Goal: Task Accomplishment & Management: Use online tool/utility

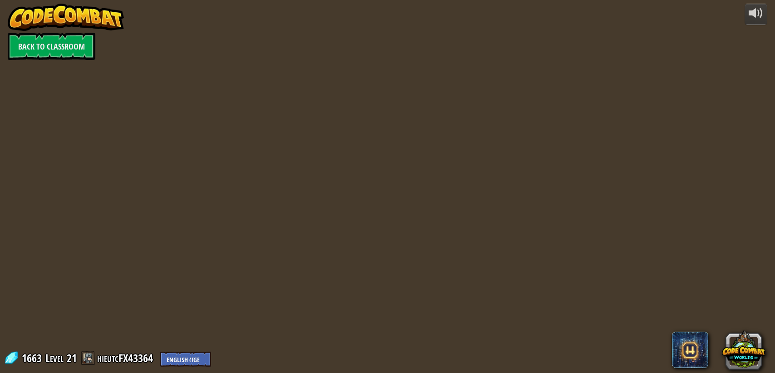
select select "en-[GEOGRAPHIC_DATA]"
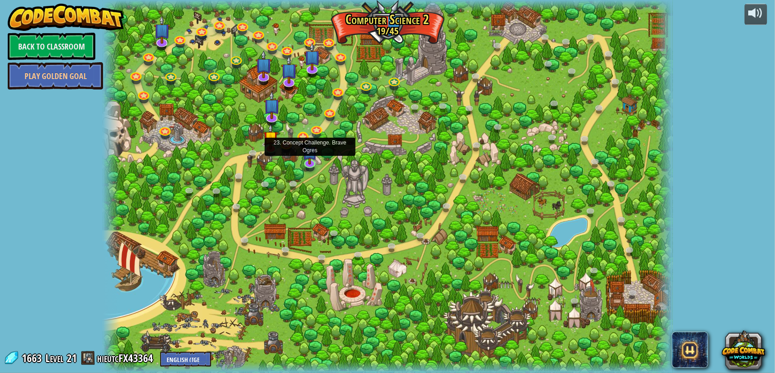
select select "en-[GEOGRAPHIC_DATA]"
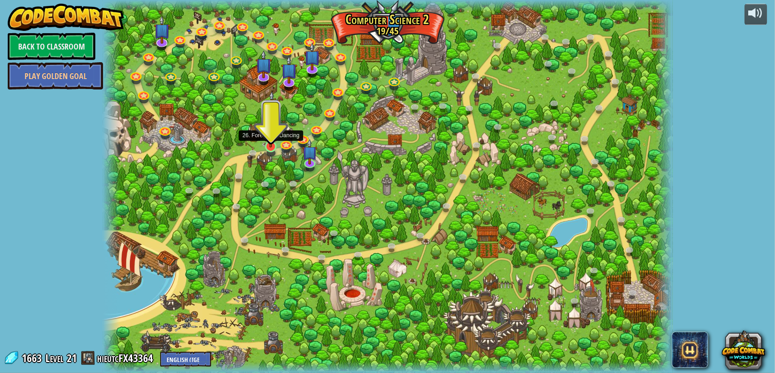
click at [267, 145] on img at bounding box center [270, 131] width 15 height 34
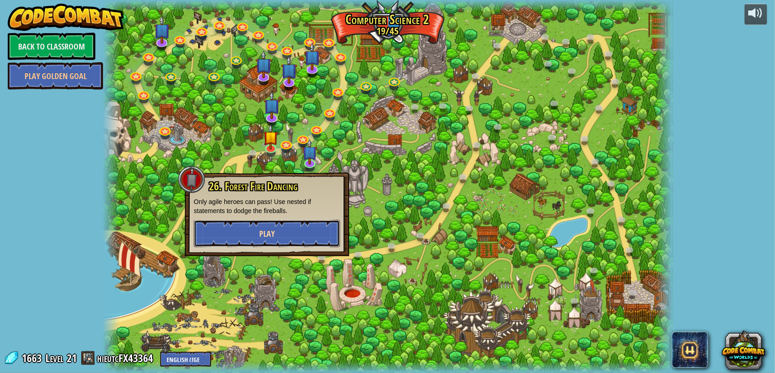
click at [254, 236] on button "Play" at bounding box center [267, 233] width 146 height 27
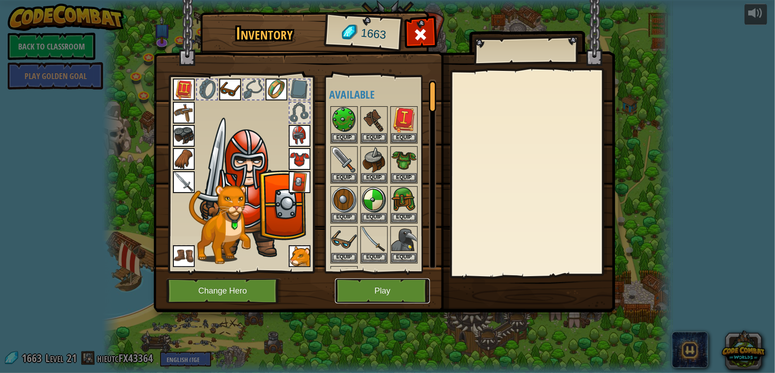
click at [391, 295] on button "Play" at bounding box center [382, 290] width 95 height 25
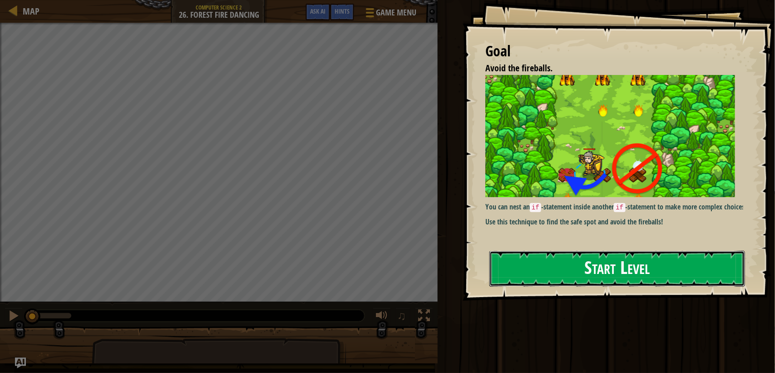
click at [584, 257] on button "Start Level" at bounding box center [617, 269] width 256 height 36
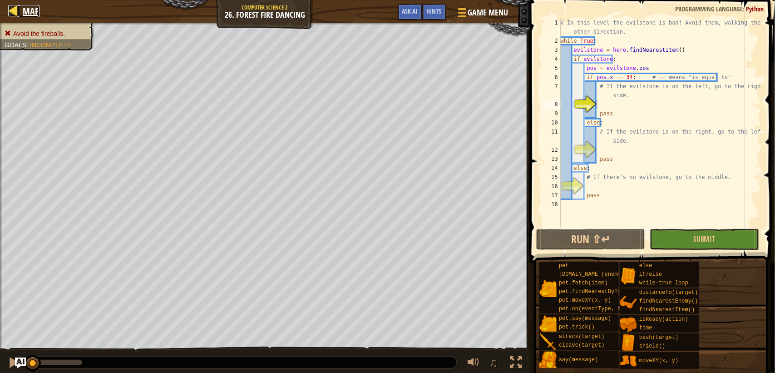
click at [15, 6] on div at bounding box center [13, 10] width 11 height 11
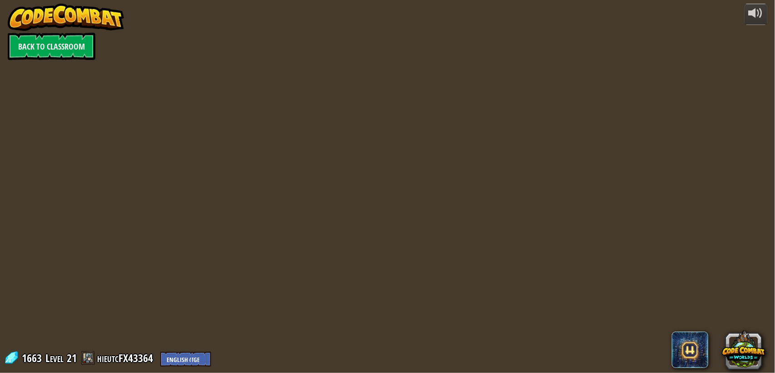
select select "en-[GEOGRAPHIC_DATA]"
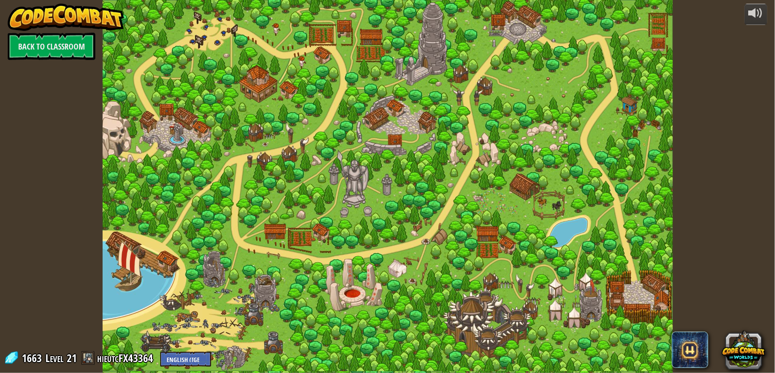
select select "en-[GEOGRAPHIC_DATA]"
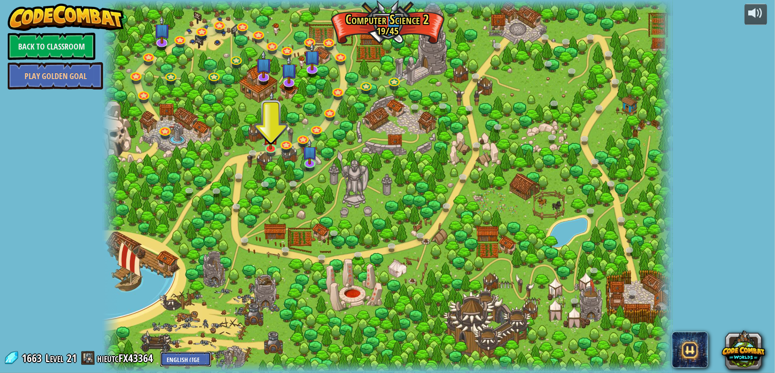
click at [196, 359] on select "English ([GEOGRAPHIC_DATA]) English ([GEOGRAPHIC_DATA]) 简体中文 繁體中文 русский españ…" at bounding box center [185, 358] width 51 height 15
select select "vi"
click at [160, 351] on select "English ([GEOGRAPHIC_DATA]) English ([GEOGRAPHIC_DATA]) 简体中文 繁體中文 русский españ…" at bounding box center [185, 358] width 51 height 15
select select "vi"
